Goal: Book appointment/travel/reservation

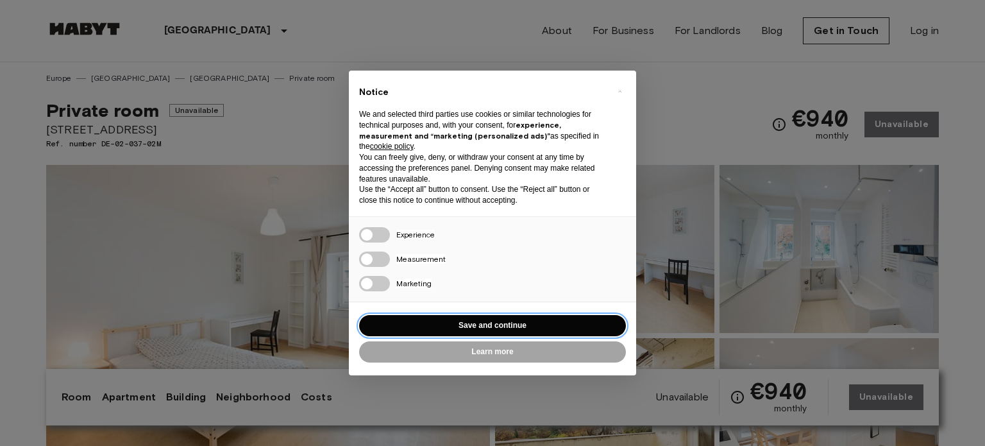
click at [476, 328] on button "Save and continue" at bounding box center [492, 325] width 267 height 21
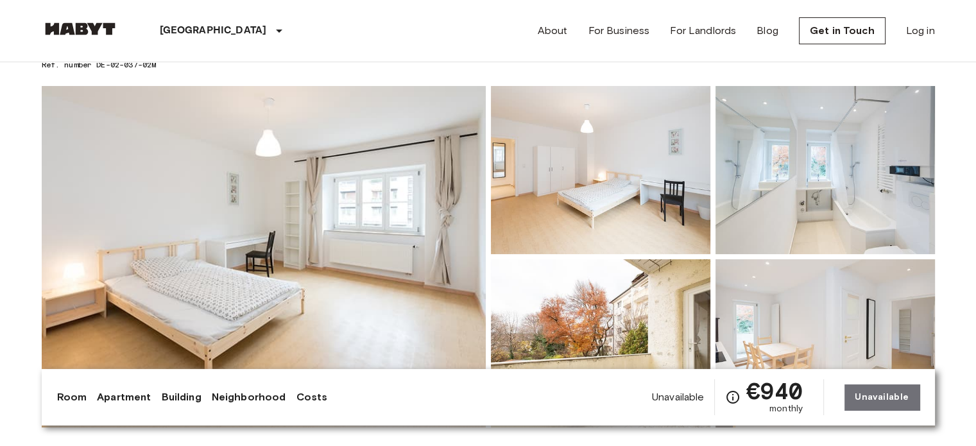
scroll to position [69, 0]
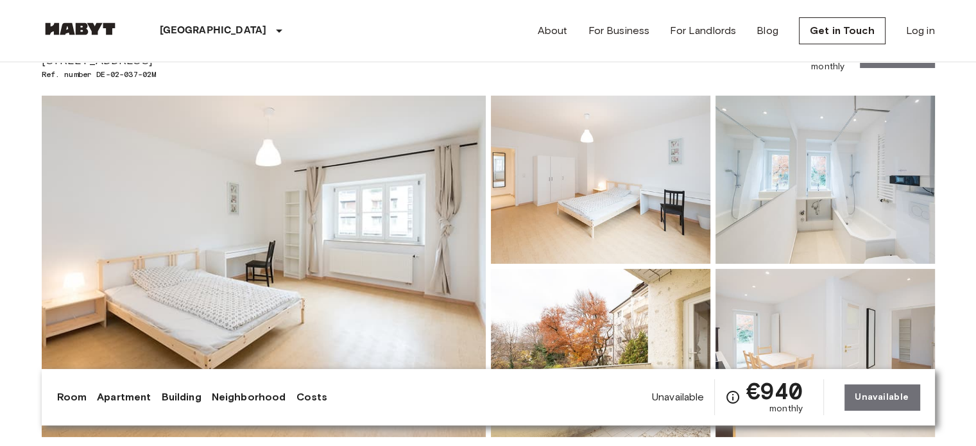
click at [70, 32] on img at bounding box center [80, 28] width 77 height 13
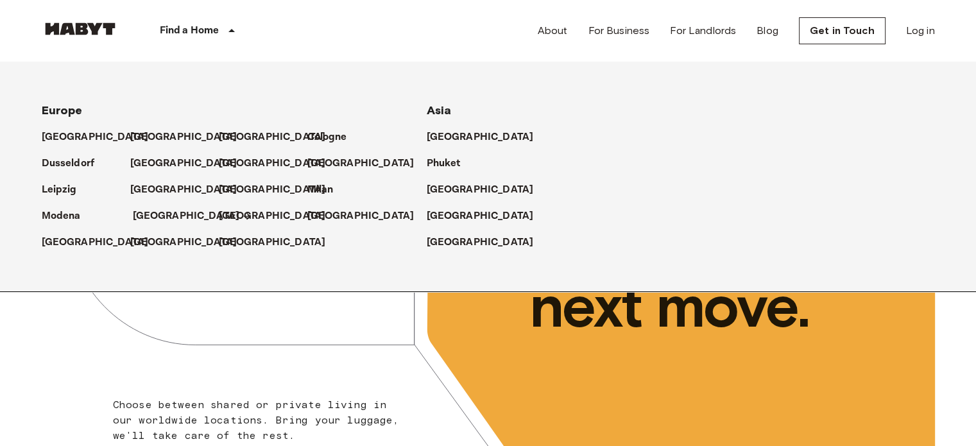
click at [141, 212] on p "[GEOGRAPHIC_DATA]" at bounding box center [186, 215] width 107 height 15
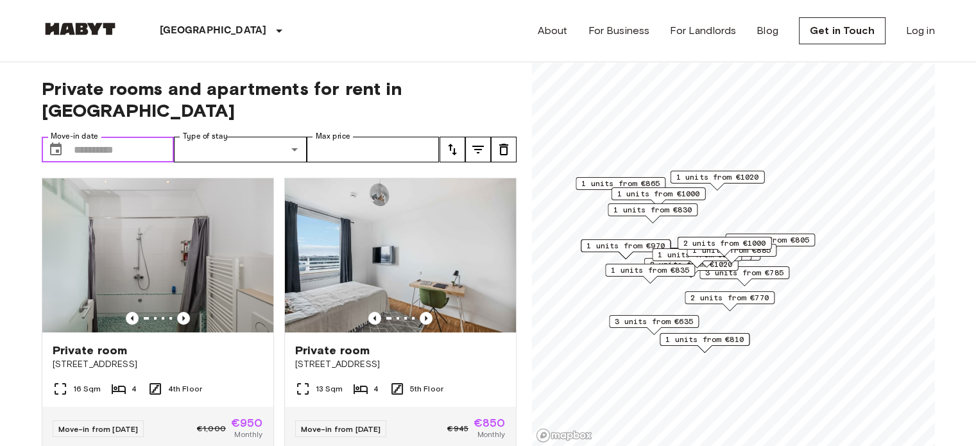
click at [128, 137] on input "Move-in date" at bounding box center [124, 150] width 101 height 26
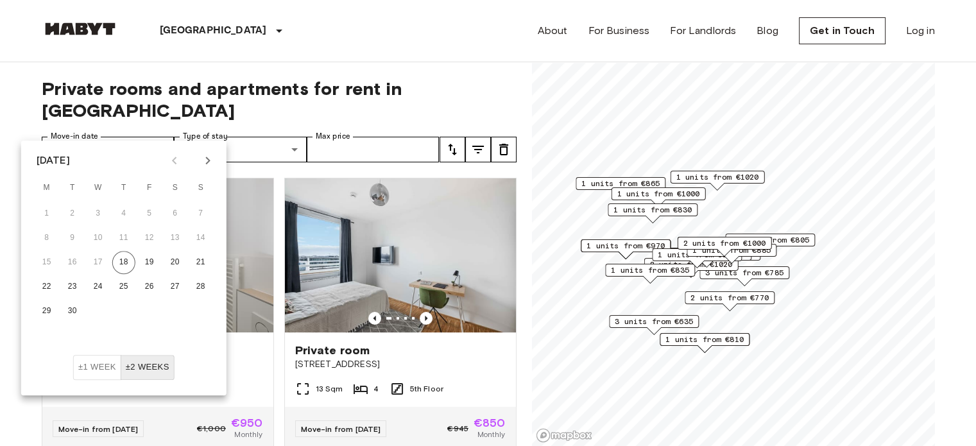
click at [212, 163] on icon "Next month" at bounding box center [207, 160] width 15 height 15
click at [100, 210] on button "1" at bounding box center [98, 213] width 23 height 23
type input "**********"
